Goal: Task Accomplishment & Management: Manage account settings

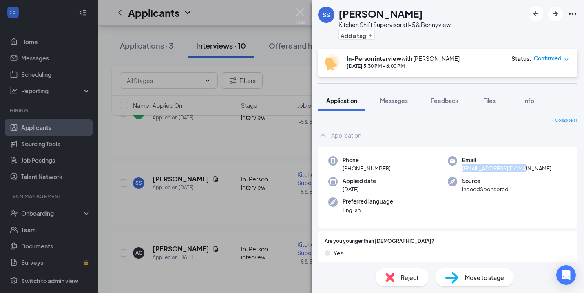
scroll to position [15, 0]
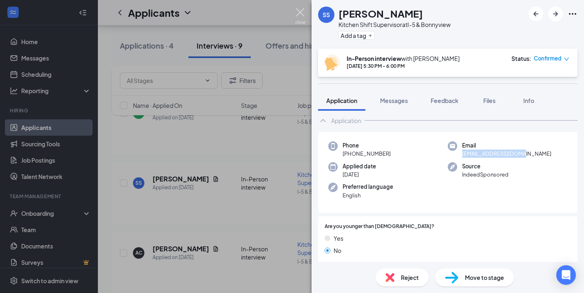
click at [302, 10] on img at bounding box center [300, 16] width 10 height 16
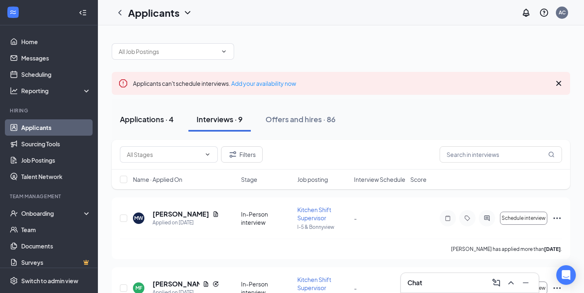
click at [147, 119] on div "Applications · 4" at bounding box center [147, 119] width 54 height 10
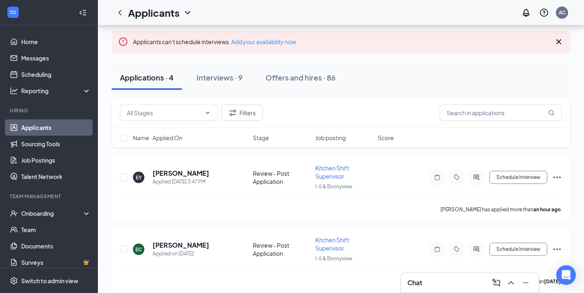
scroll to position [44, 0]
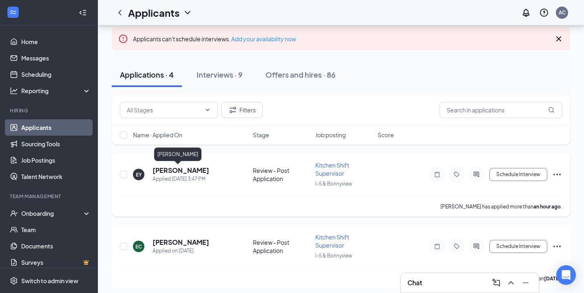
click at [171, 167] on h5 "[PERSON_NAME]" at bounding box center [181, 170] width 57 height 9
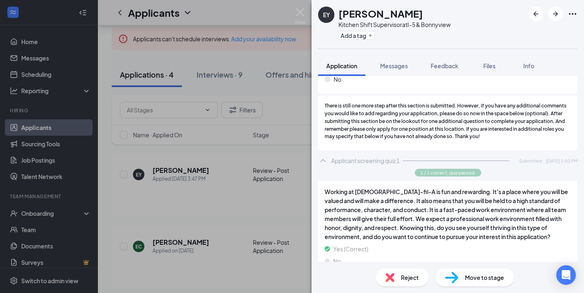
scroll to position [893, 0]
click at [402, 277] on span "Reject" at bounding box center [410, 277] width 18 height 9
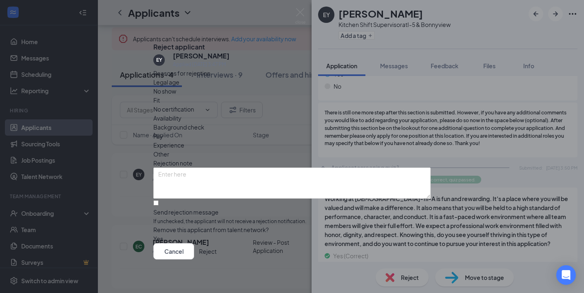
click at [160, 104] on span "Fit" at bounding box center [156, 99] width 7 height 9
click at [182, 113] on span "Availability" at bounding box center [167, 117] width 28 height 9
click at [160, 103] on span "Fit" at bounding box center [156, 99] width 7 height 9
click at [159, 200] on input "Send rejection message If unchecked, the applicant will not receive a rejection…" at bounding box center [155, 202] width 5 height 5
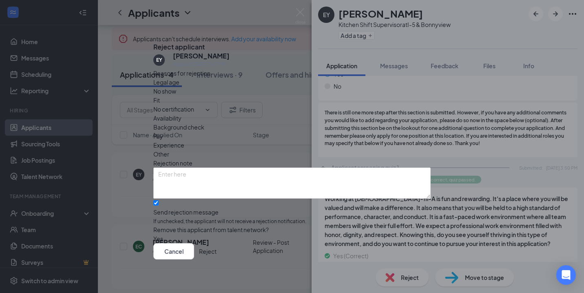
checkbox input "true"
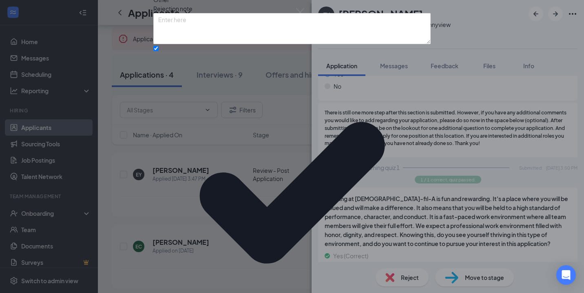
scroll to position [56, 0]
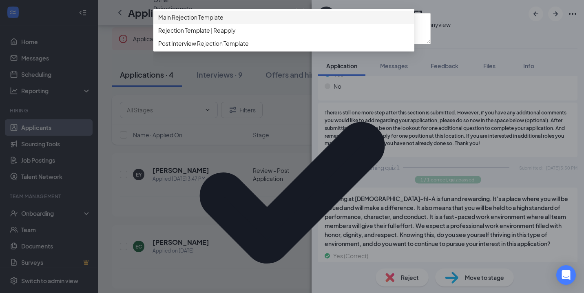
click at [215, 22] on span "Main Rejection Template" at bounding box center [190, 17] width 65 height 9
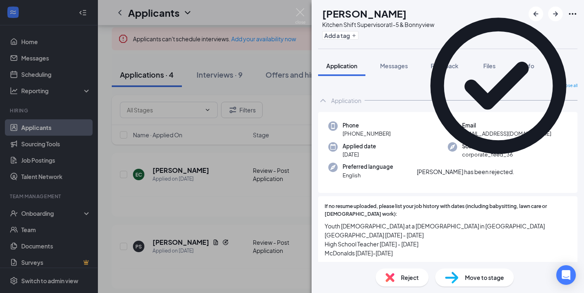
click at [255, 223] on div "EC [PERSON_NAME] Kitchen Shift Supervisor at I-5 & Bonnyview Add a tag Applicat…" at bounding box center [292, 146] width 584 height 293
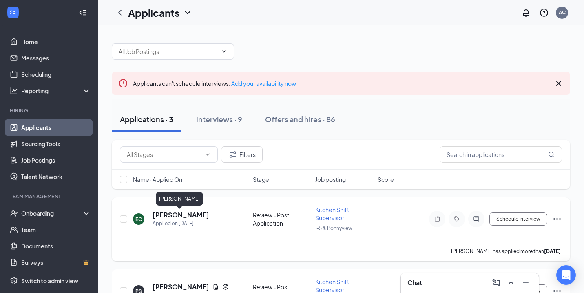
click at [188, 216] on h5 "[PERSON_NAME]" at bounding box center [181, 214] width 57 height 9
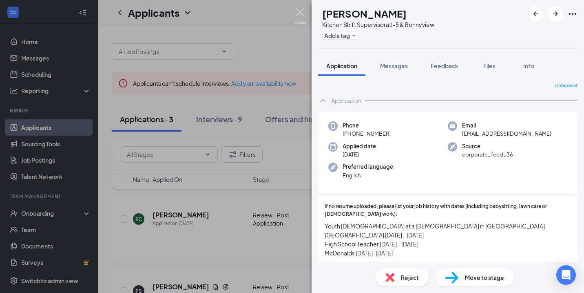
click at [302, 13] on img at bounding box center [300, 16] width 10 height 16
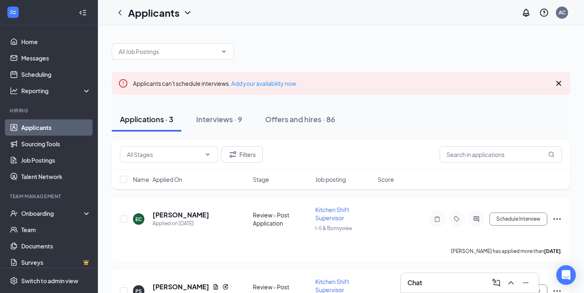
click at [458, 280] on div "Chat" at bounding box center [470, 282] width 125 height 13
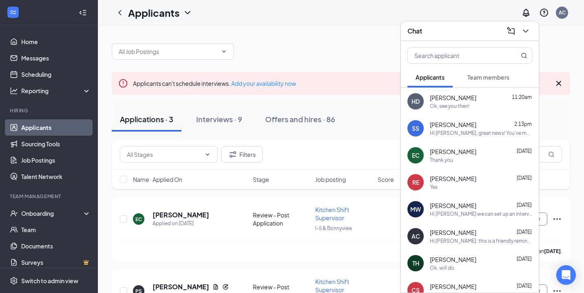
click at [479, 132] on div "Hi [PERSON_NAME], great news! You've moved to the next stage of the application…" at bounding box center [481, 132] width 102 height 7
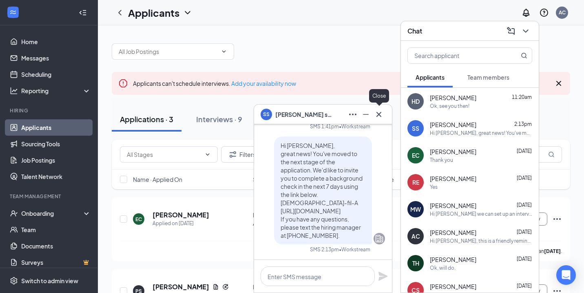
click at [377, 114] on icon "Cross" at bounding box center [379, 114] width 10 height 10
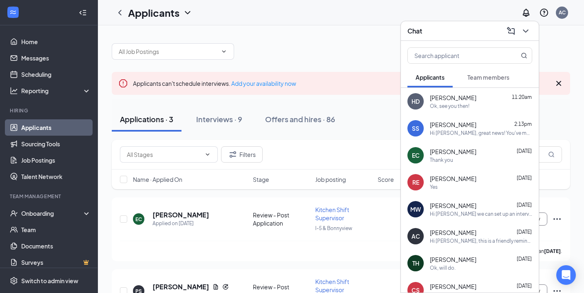
click at [446, 100] on span "[PERSON_NAME]" at bounding box center [453, 97] width 47 height 8
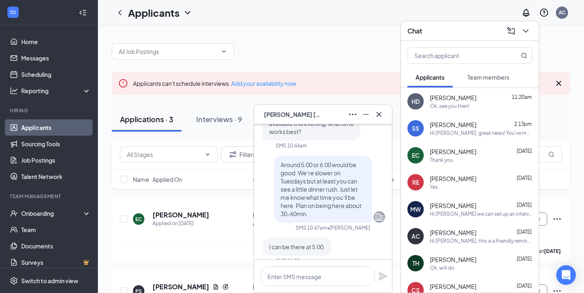
scroll to position [-47, 0]
click at [528, 31] on icon "ChevronDown" at bounding box center [526, 31] width 10 height 10
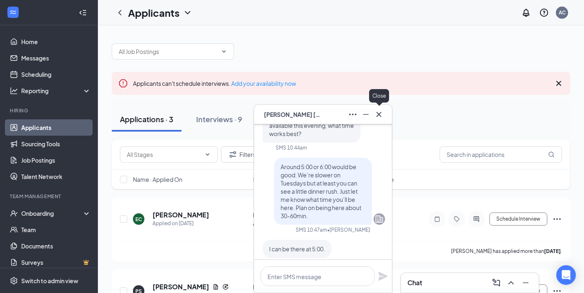
click at [376, 113] on icon "Cross" at bounding box center [379, 114] width 10 height 10
